Goal: Find specific page/section: Find specific page/section

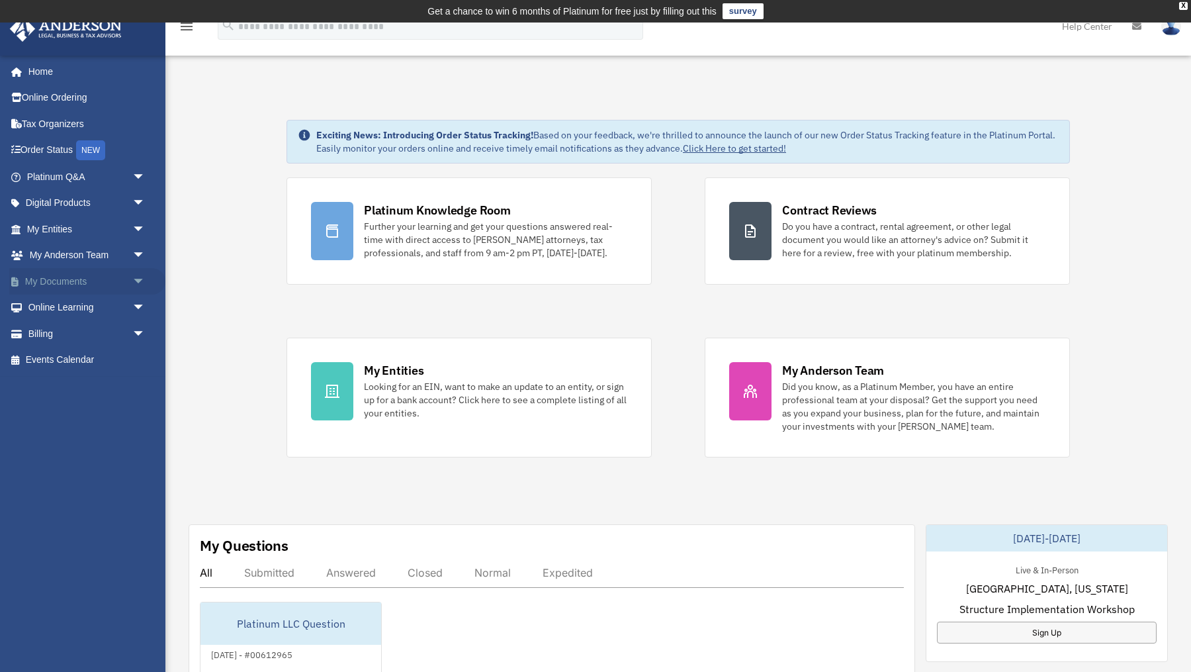
click at [135, 277] on span "arrow_drop_down" at bounding box center [145, 281] width 26 height 27
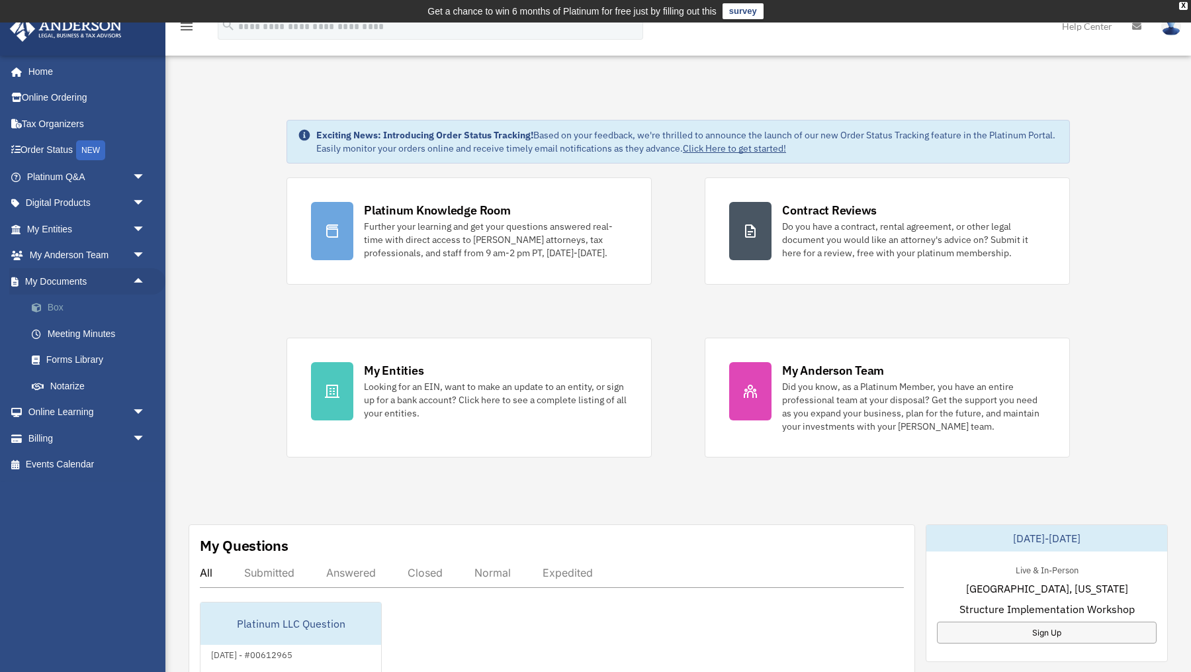
click at [60, 306] on link "Box" at bounding box center [92, 307] width 147 height 26
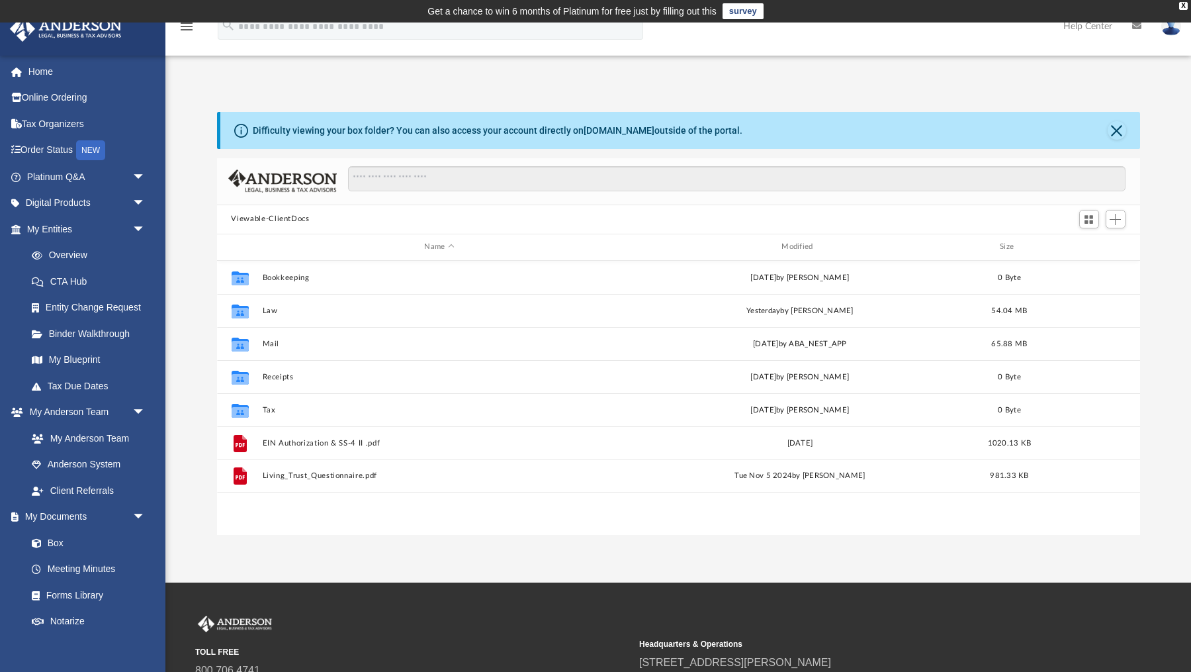
scroll to position [301, 923]
click at [398, 183] on input "Search files and folders" at bounding box center [736, 178] width 777 height 25
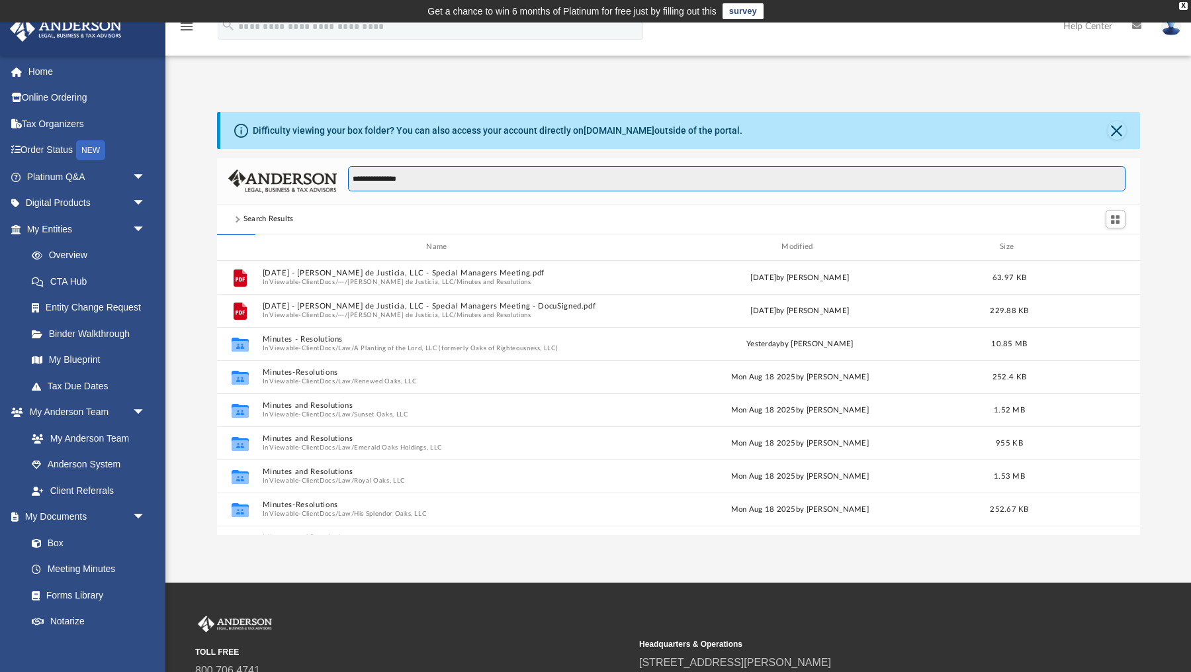
type input "**********"
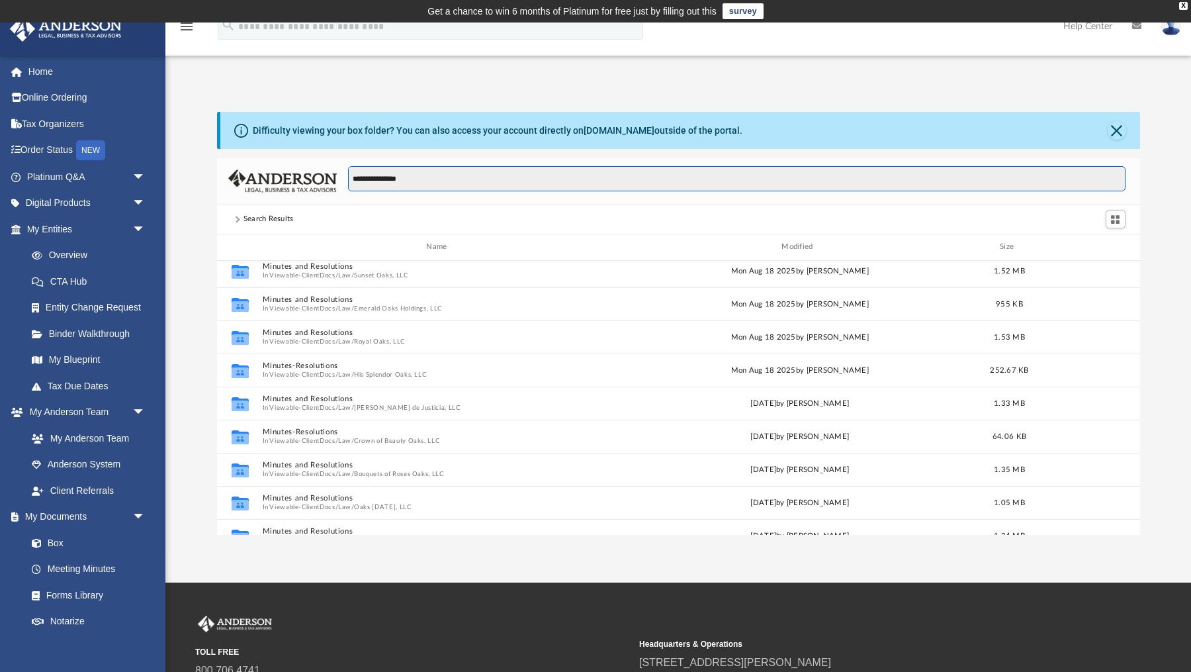
scroll to position [189, 0]
